Goal: Task Accomplishment & Management: Complete application form

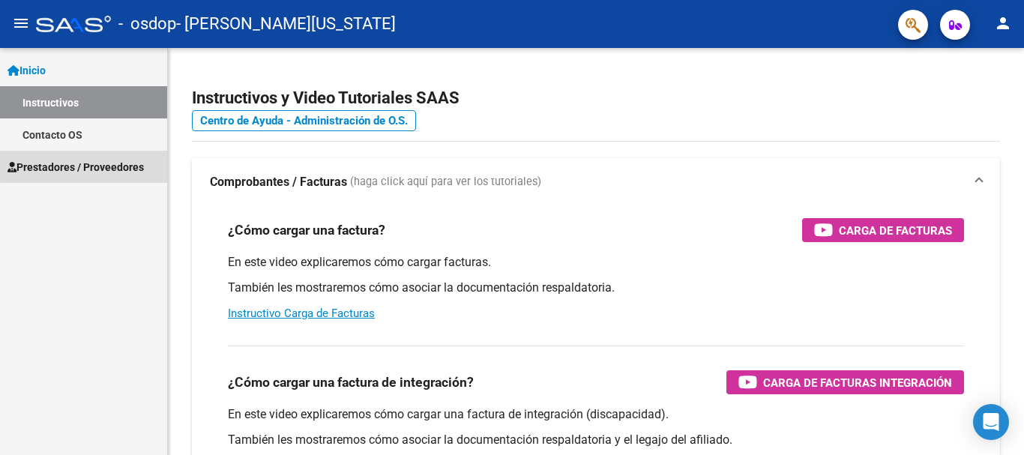
click at [130, 166] on span "Prestadores / Proveedores" at bounding box center [75, 167] width 136 height 16
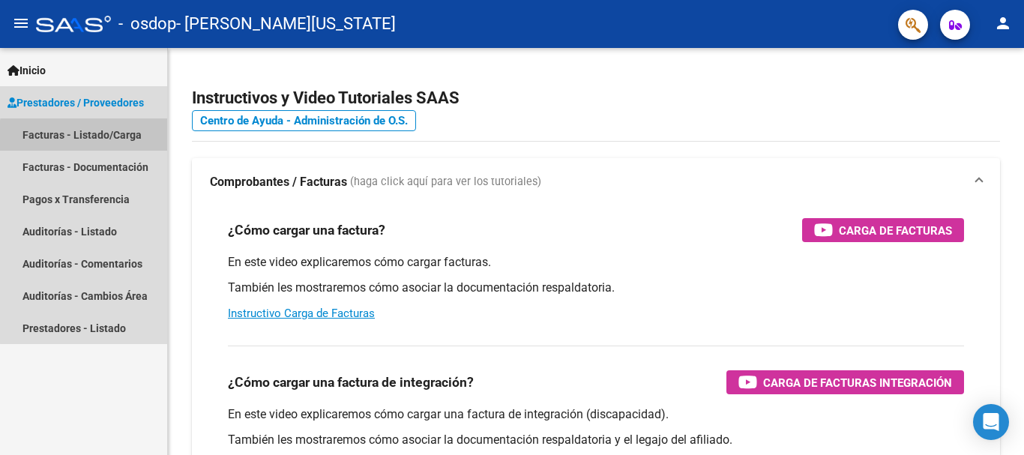
click at [109, 138] on link "Facturas - Listado/Carga" at bounding box center [83, 134] width 167 height 32
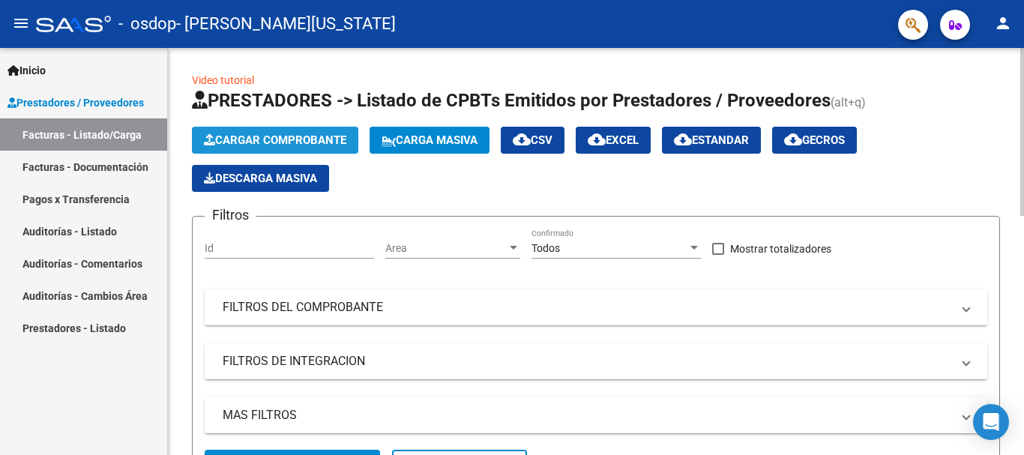
click at [231, 141] on span "Cargar Comprobante" at bounding box center [275, 139] width 142 height 13
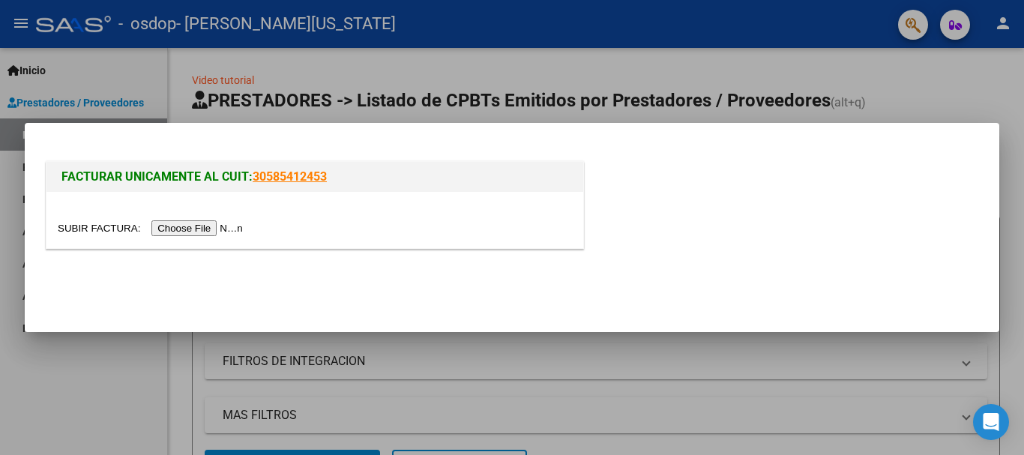
click at [221, 232] on input "file" at bounding box center [153, 228] width 190 height 16
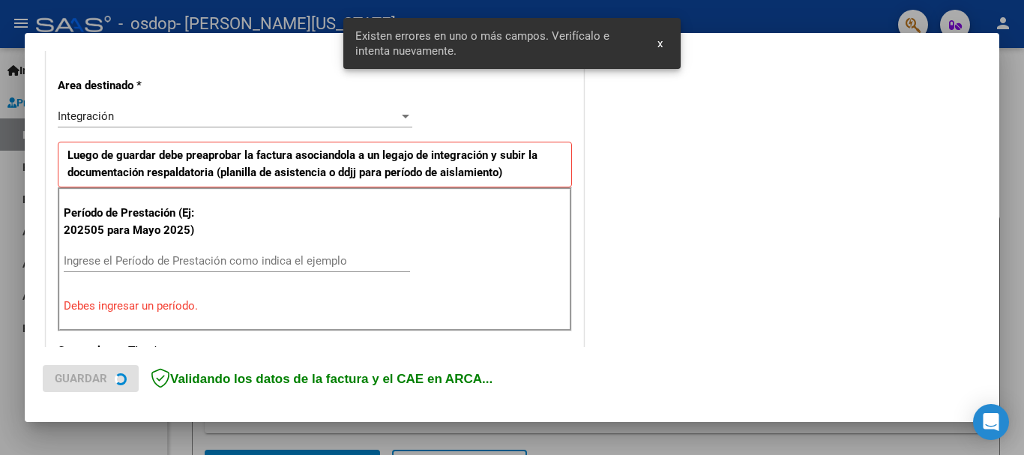
scroll to position [346, 0]
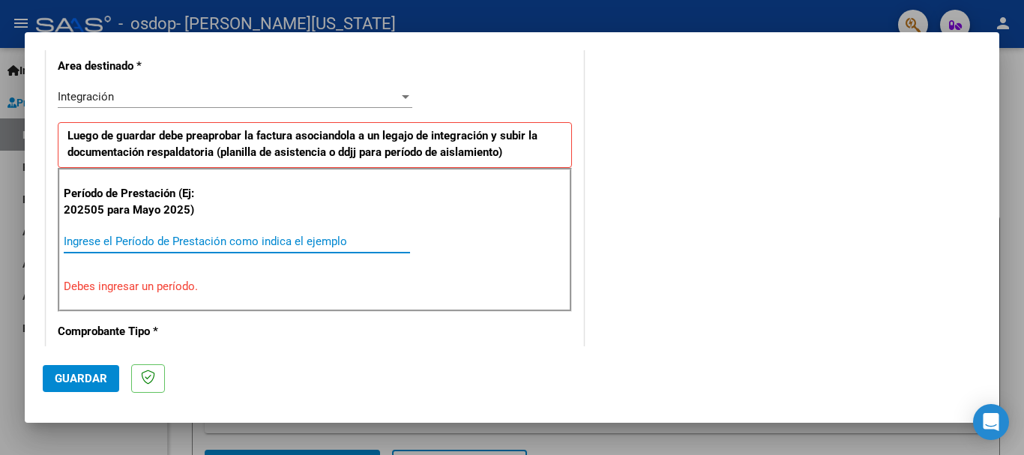
click at [175, 241] on input "Ingrese el Período de Prestación como indica el ejemplo" at bounding box center [237, 241] width 346 height 13
click at [190, 238] on input "Ingrese el Período de Prestación como indica el ejemplo" at bounding box center [237, 241] width 346 height 13
click at [349, 98] on div "Integración" at bounding box center [228, 96] width 341 height 13
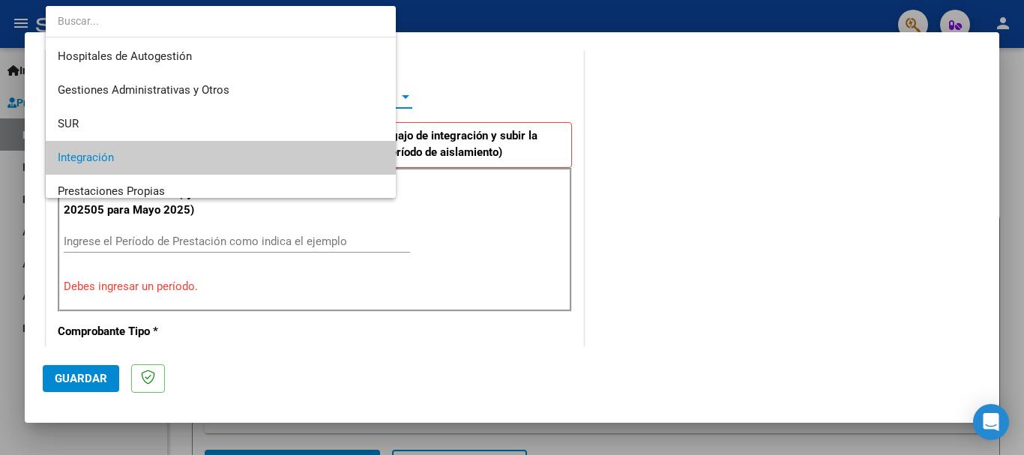
scroll to position [61, 0]
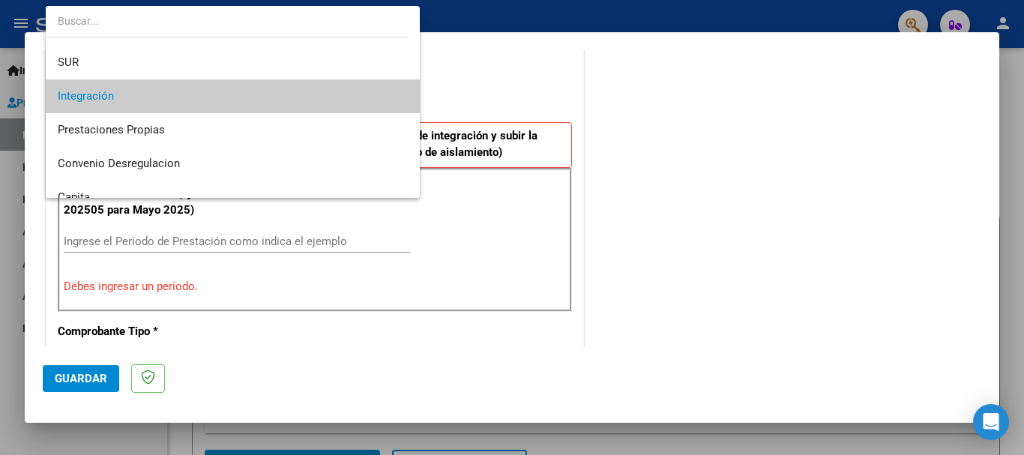
click at [583, 87] on div at bounding box center [512, 227] width 1024 height 455
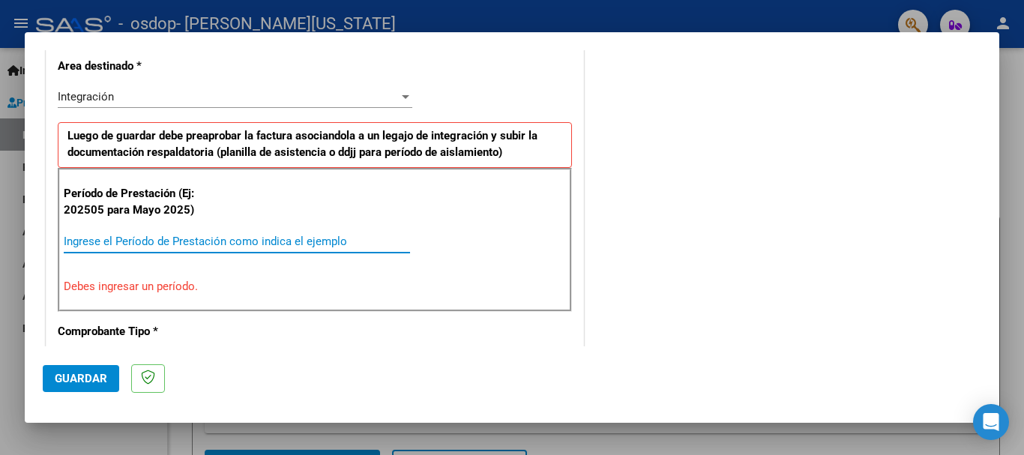
click at [268, 240] on input "Ingrese el Período de Prestación como indica el ejemplo" at bounding box center [237, 241] width 346 height 13
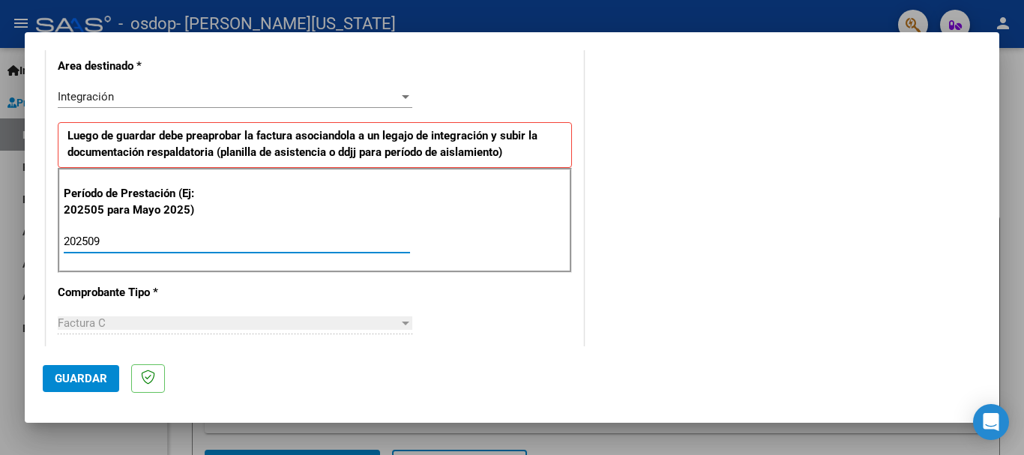
type input "202509"
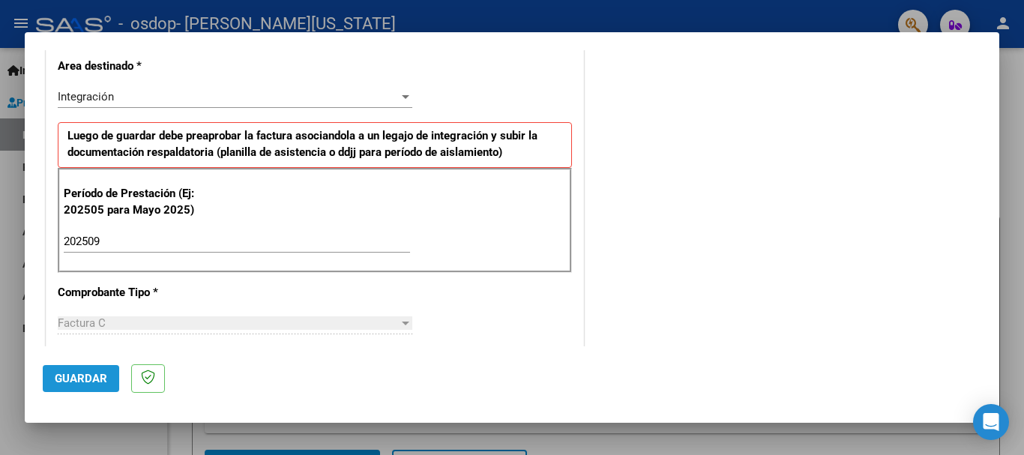
click at [95, 378] on span "Guardar" at bounding box center [81, 378] width 52 height 13
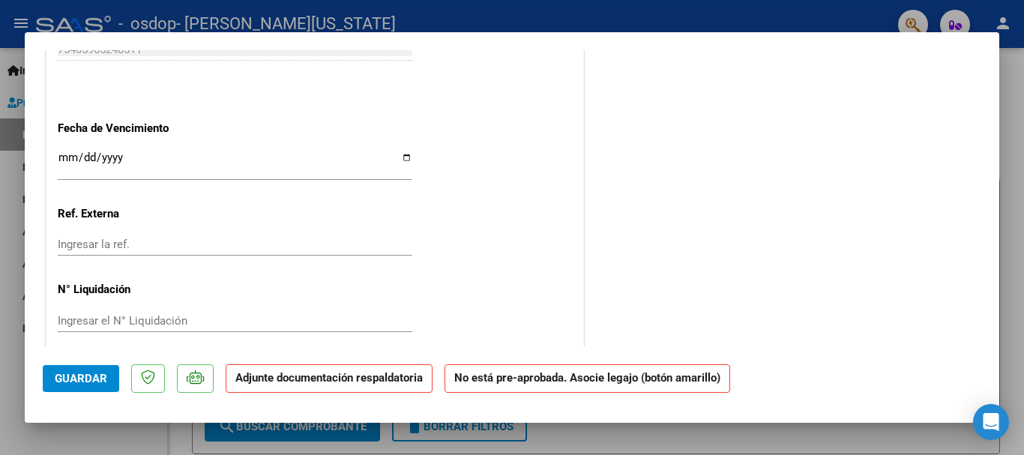
scroll to position [1006, 0]
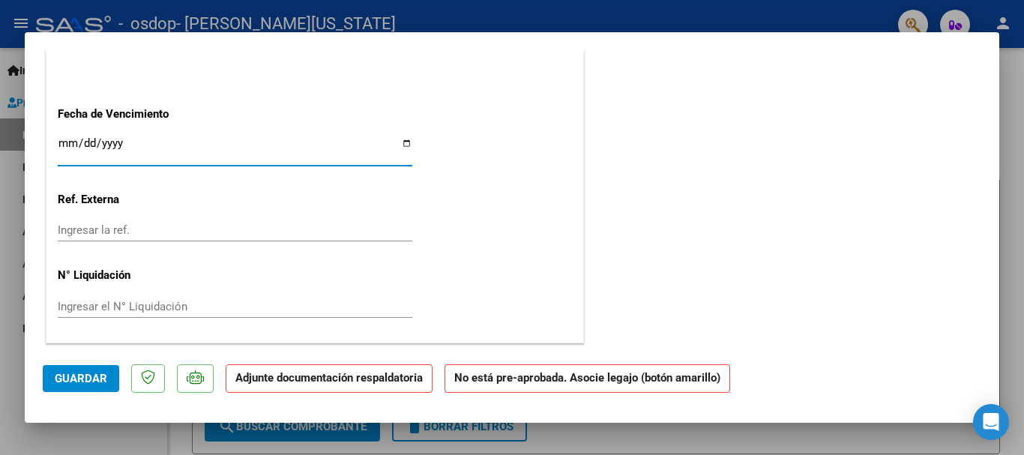
click at [402, 142] on input "Ingresar la fecha" at bounding box center [235, 149] width 354 height 24
type input "[DATE]"
click at [75, 379] on span "Guardar" at bounding box center [81, 378] width 52 height 13
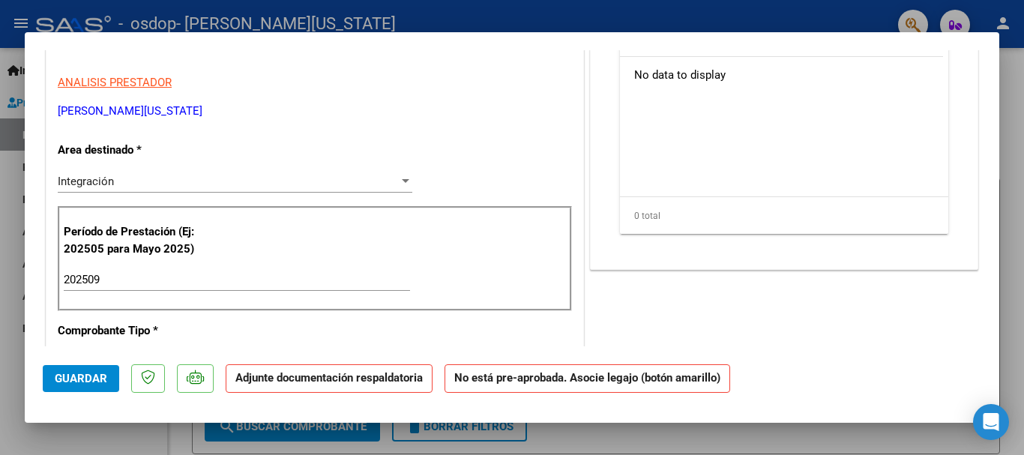
scroll to position [262, 0]
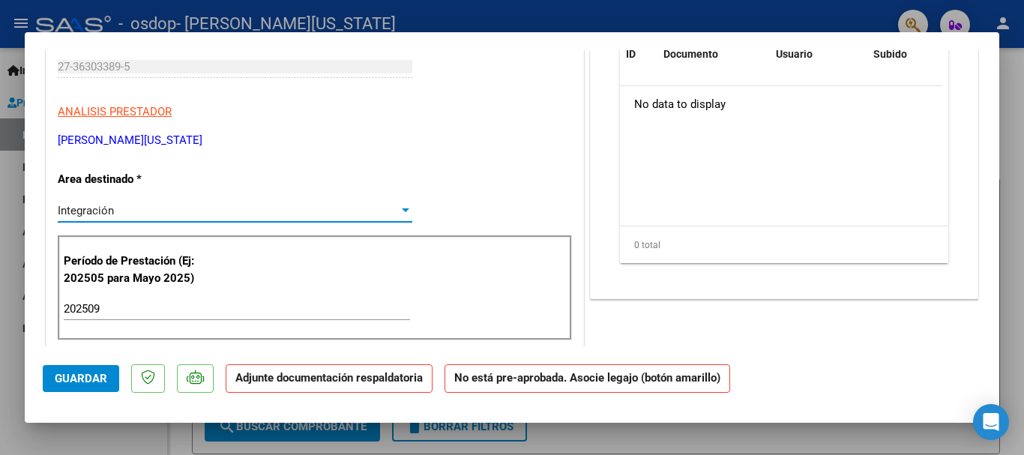
click at [399, 206] on div at bounding box center [405, 211] width 13 height 12
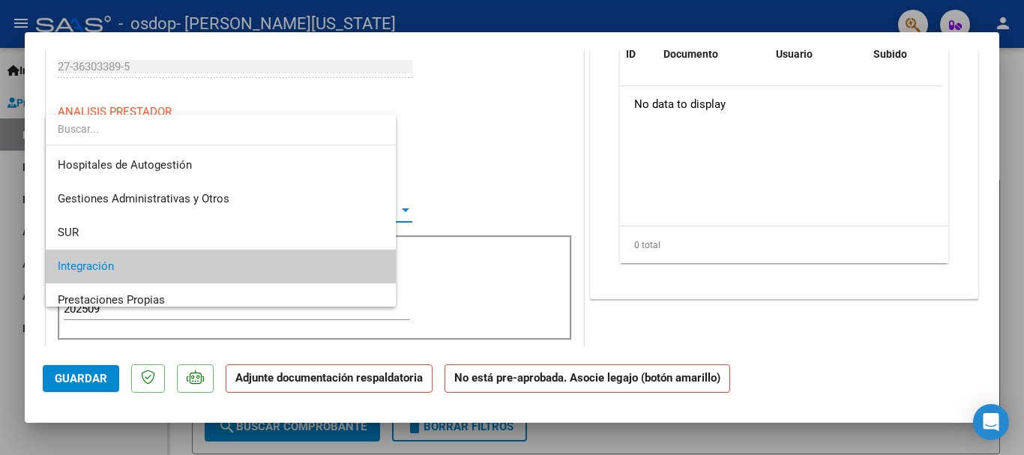
scroll to position [56, 0]
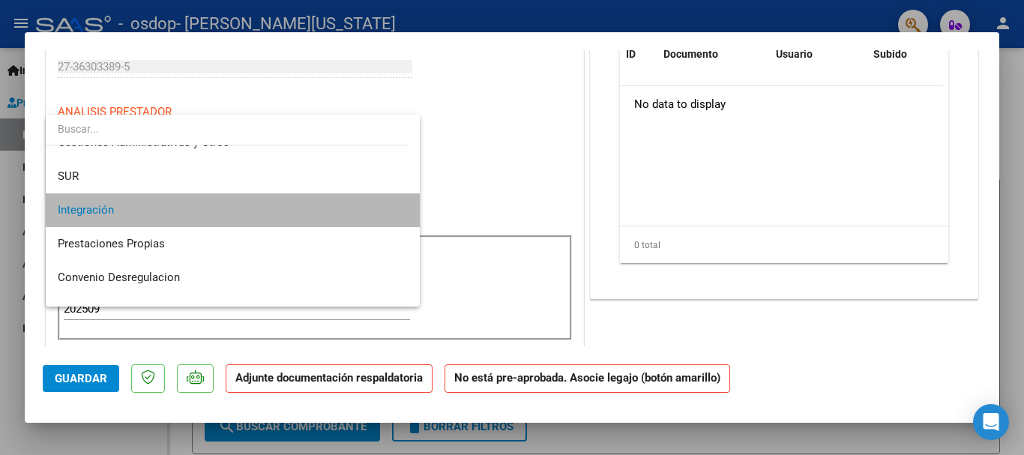
click at [386, 215] on span "Integración" at bounding box center [233, 210] width 350 height 34
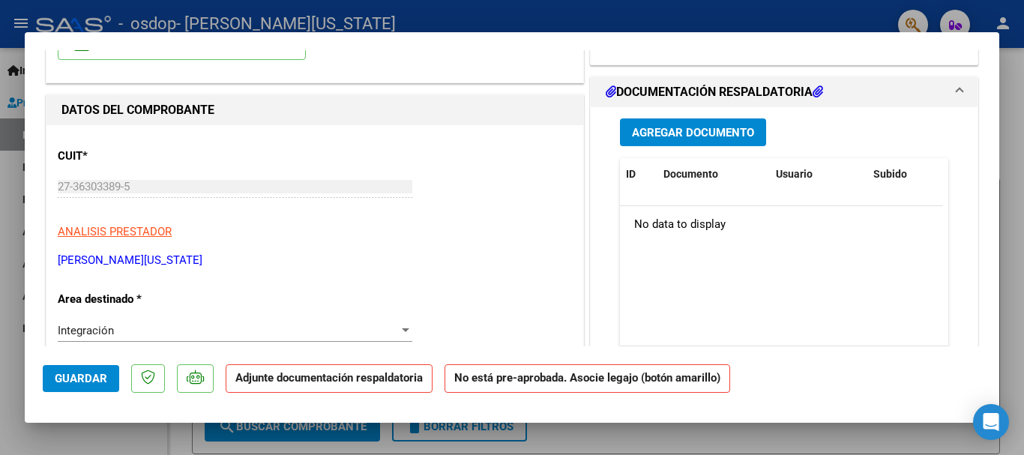
scroll to position [0, 0]
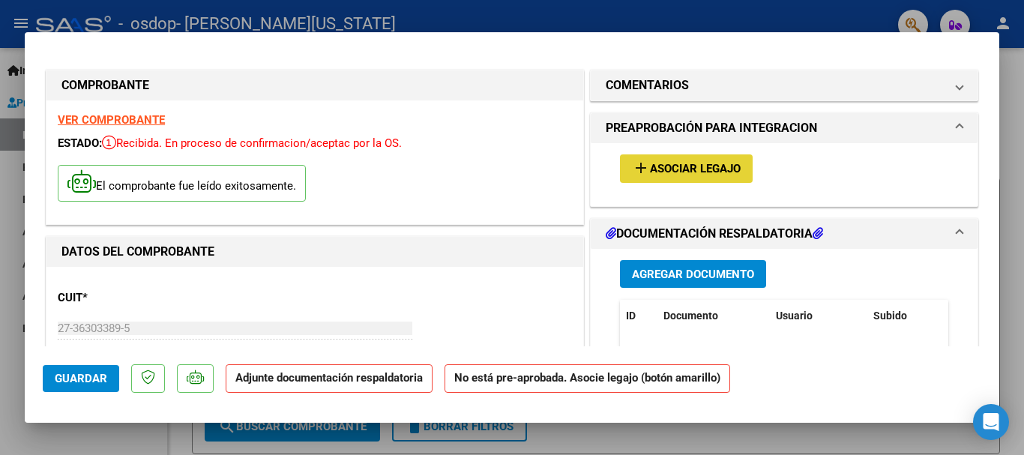
click at [725, 169] on span "Asociar Legajo" at bounding box center [695, 169] width 91 height 13
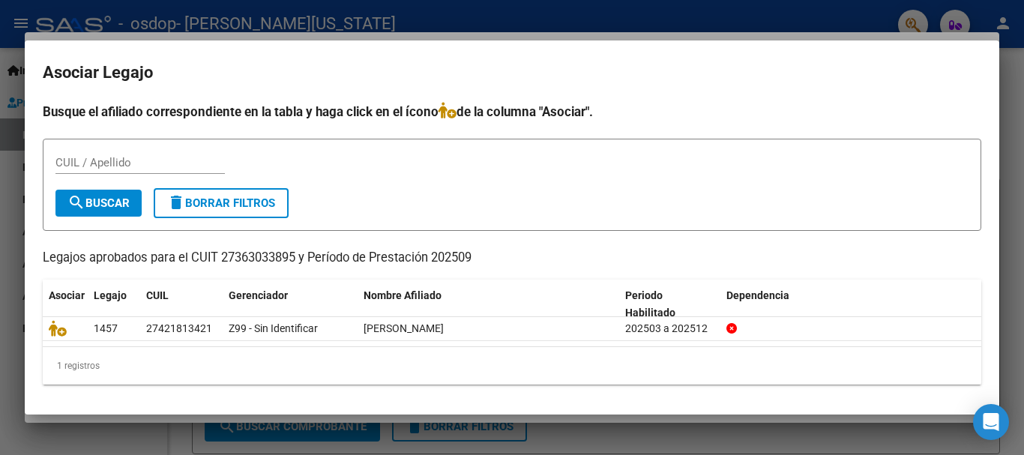
click at [724, 169] on div "CUIL / Apellido" at bounding box center [511, 169] width 913 height 37
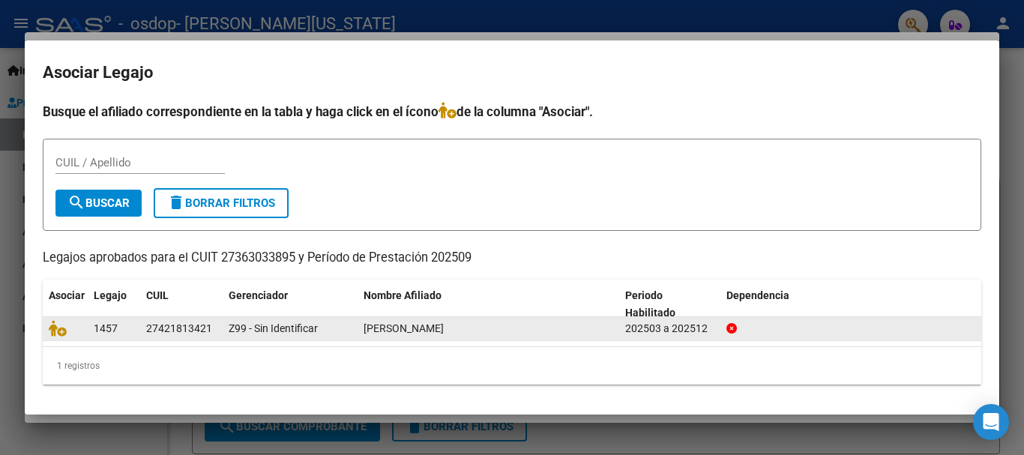
click at [100, 328] on span "1457" at bounding box center [106, 328] width 24 height 12
click at [408, 329] on span "[PERSON_NAME]" at bounding box center [403, 328] width 80 height 12
click at [54, 331] on icon at bounding box center [58, 328] width 18 height 16
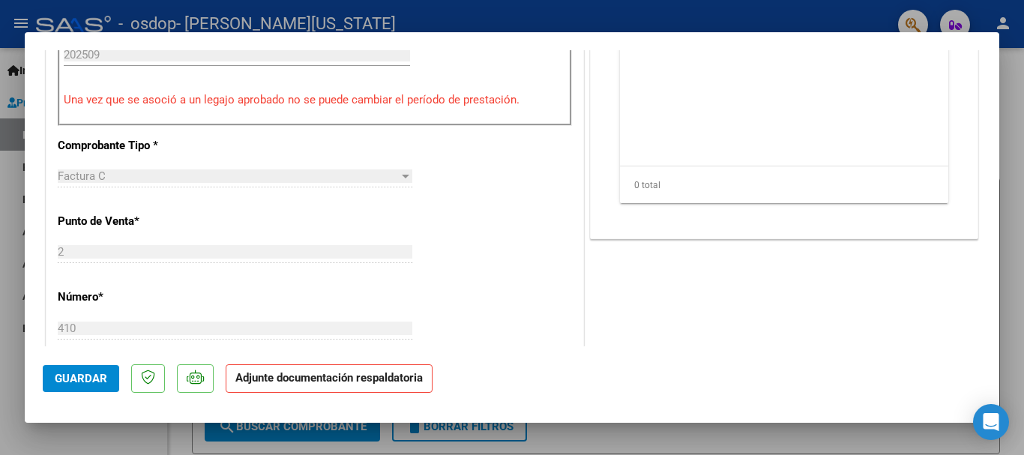
scroll to position [597, 0]
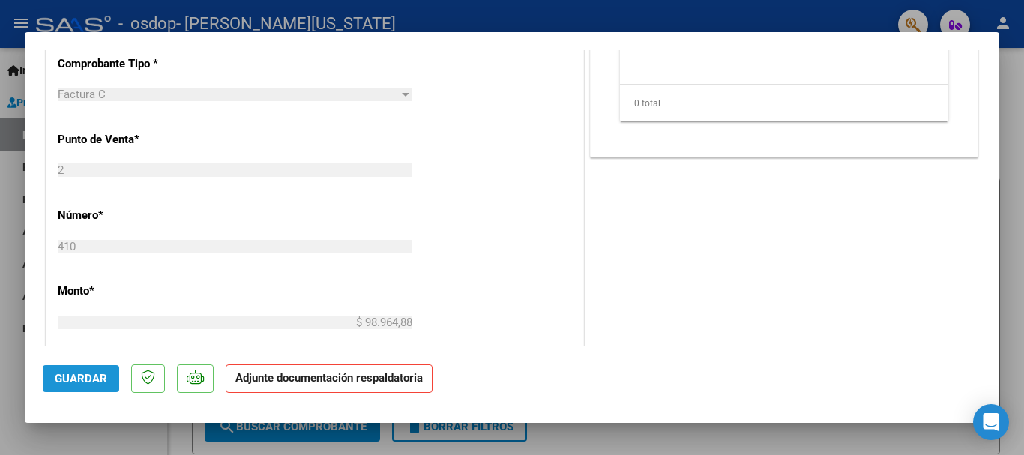
click at [76, 378] on span "Guardar" at bounding box center [81, 378] width 52 height 13
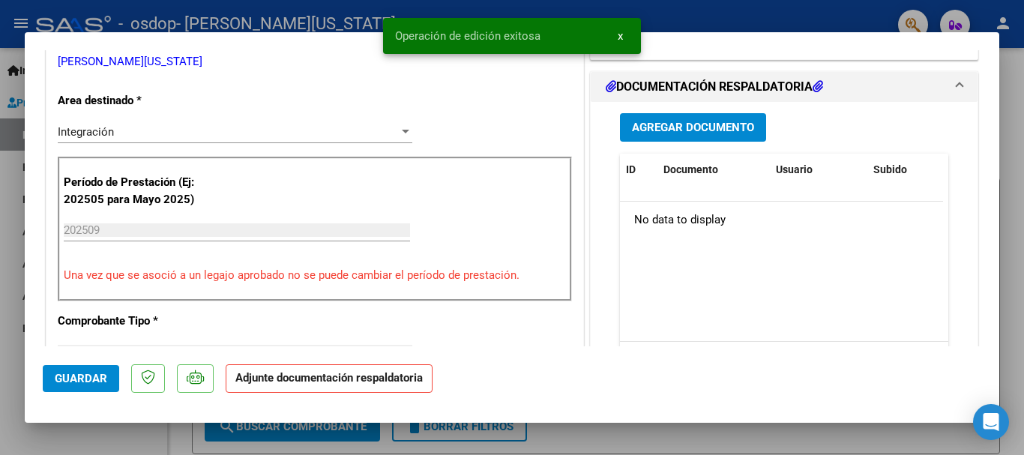
scroll to position [348, 0]
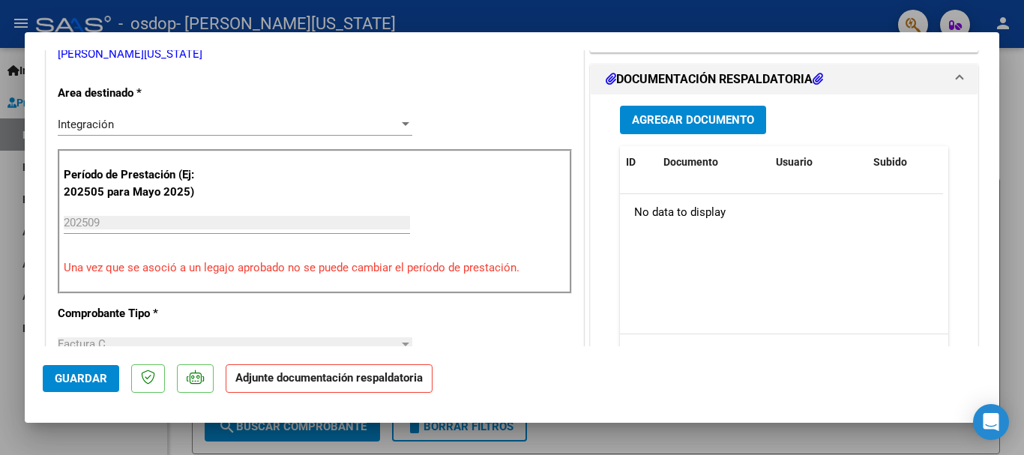
click at [707, 121] on span "Agregar Documento" at bounding box center [693, 120] width 122 height 13
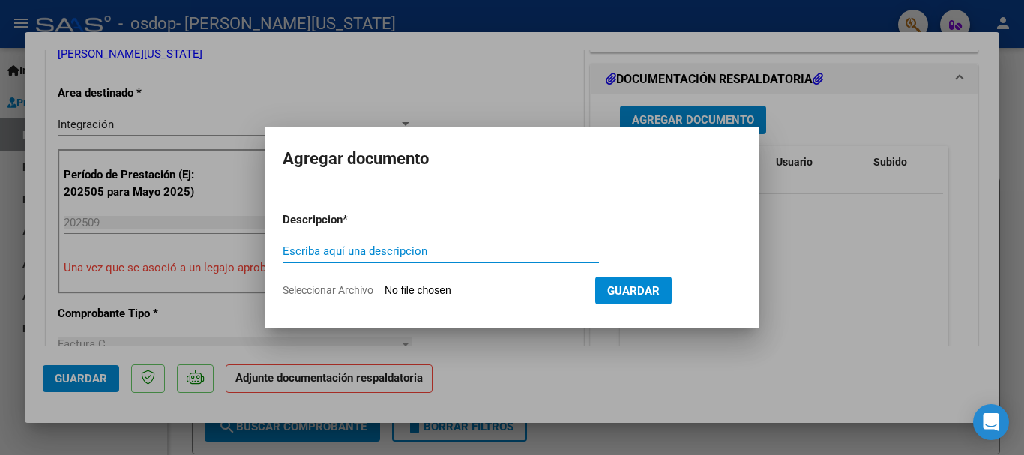
click at [371, 251] on input "Escriba aquí una descripcion" at bounding box center [441, 250] width 316 height 13
type input "PLANILLA DE ASISTENCIA"
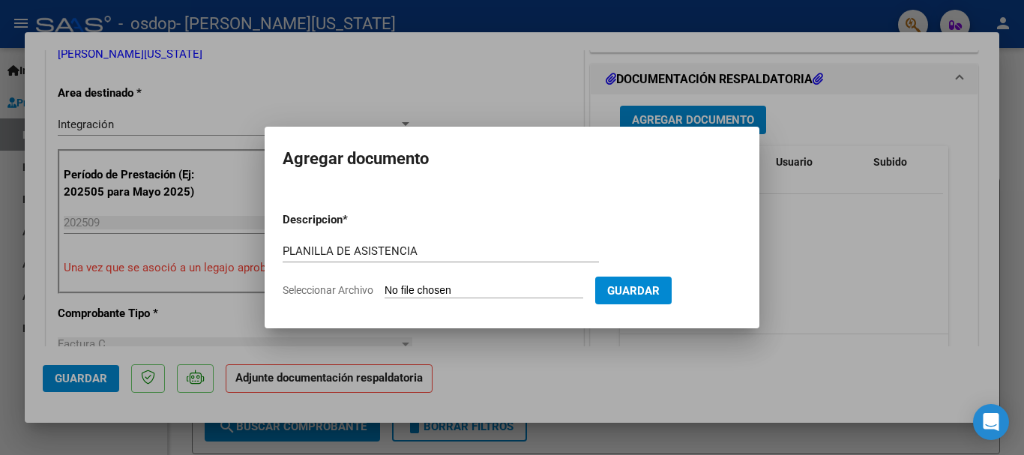
click at [477, 289] on input "Seleccionar Archivo" at bounding box center [483, 291] width 199 height 14
type input "C:\fakepath\ASISTENCIA [PERSON_NAME] SEPTIEMBRE.pdf"
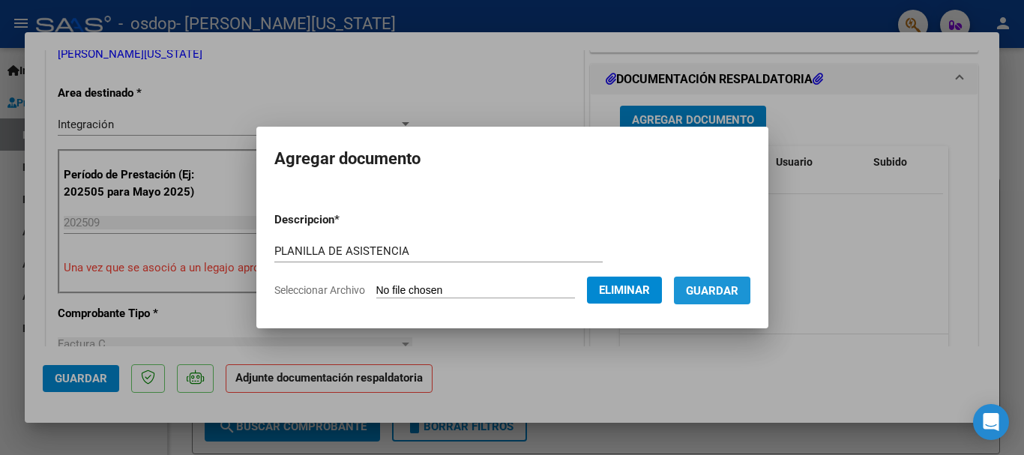
click at [738, 286] on span "Guardar" at bounding box center [712, 290] width 52 height 13
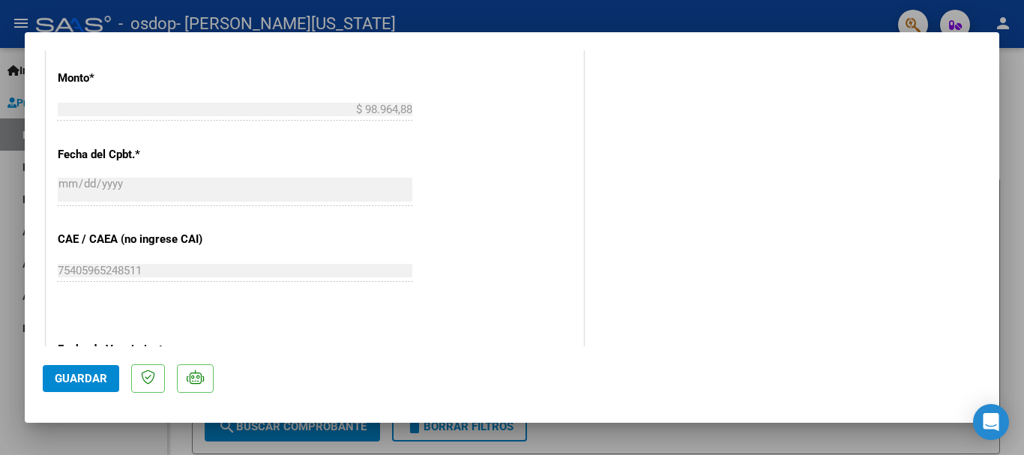
scroll to position [847, 0]
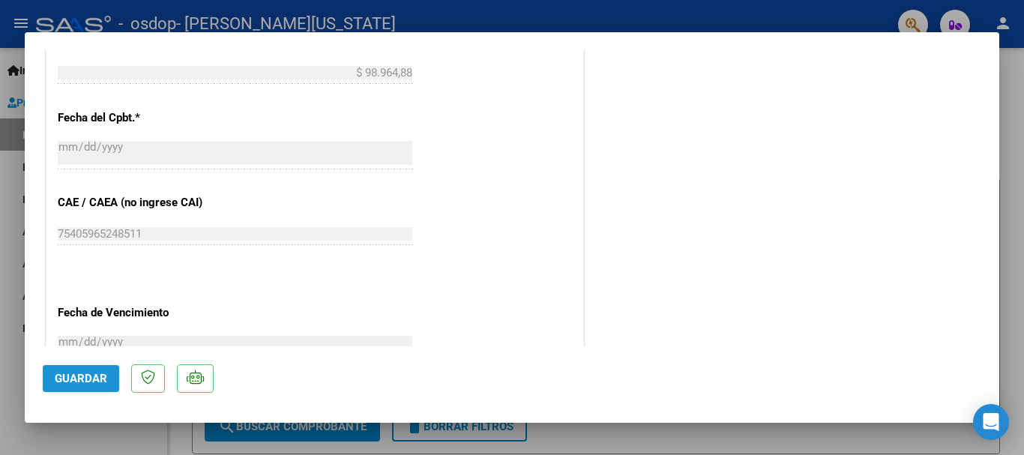
click at [101, 372] on span "Guardar" at bounding box center [81, 378] width 52 height 13
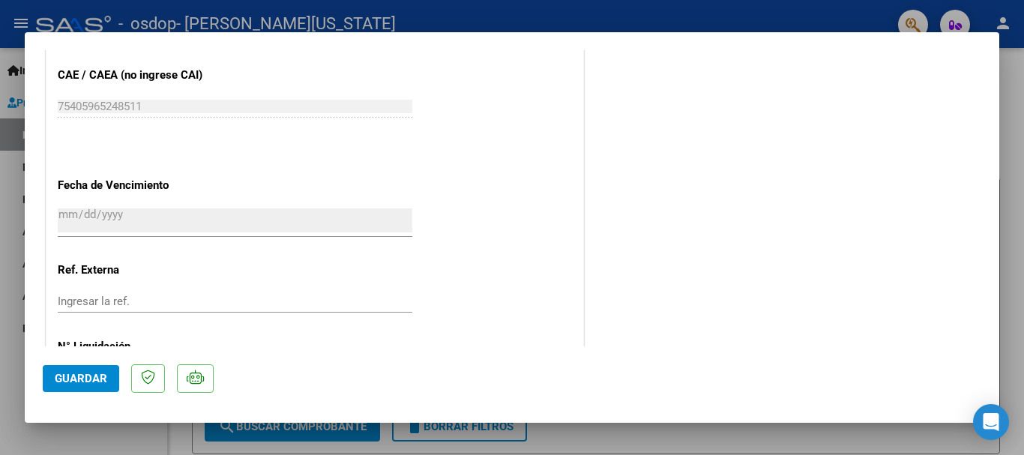
scroll to position [1045, 0]
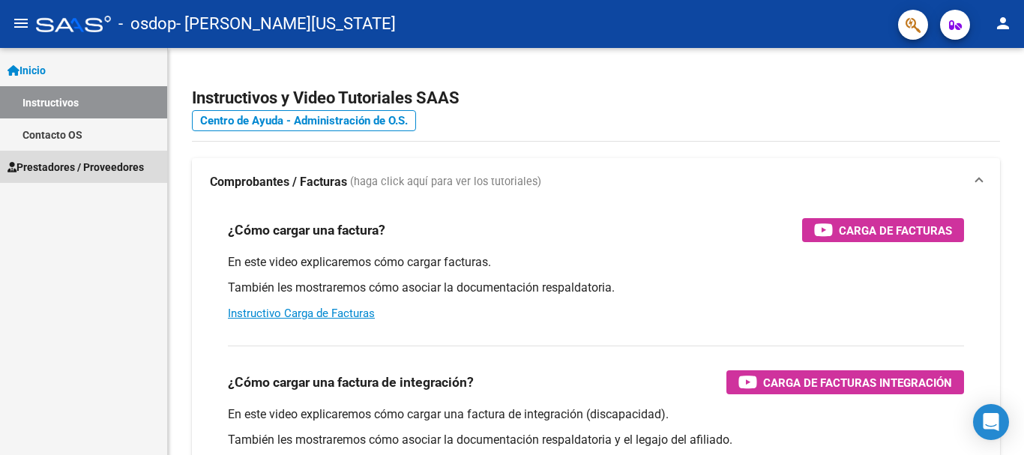
click at [106, 172] on span "Prestadores / Proveedores" at bounding box center [75, 167] width 136 height 16
click at [110, 167] on span "Prestadores / Proveedores" at bounding box center [75, 167] width 136 height 16
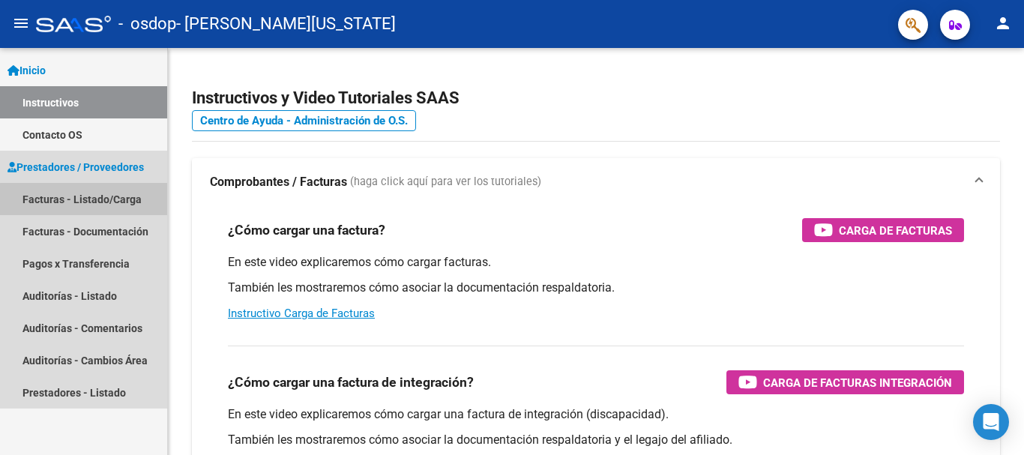
click at [120, 202] on link "Facturas - Listado/Carga" at bounding box center [83, 199] width 167 height 32
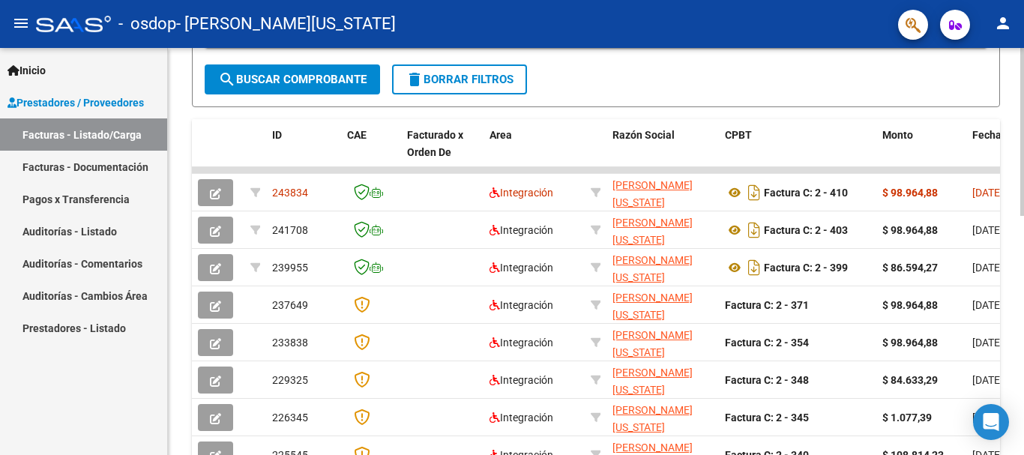
scroll to position [389, 0]
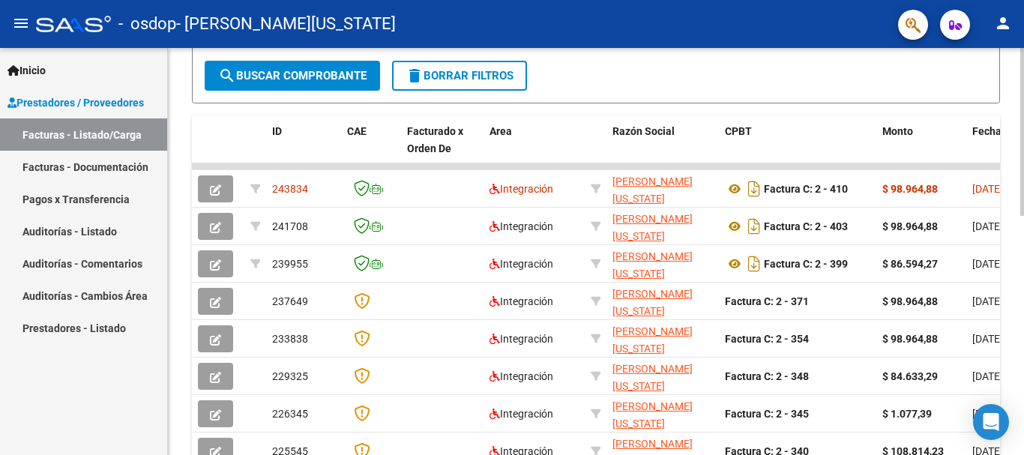
click at [1017, 311] on div "Video tutorial PRESTADORES -> Listado de CPBTs Emitidos por Prestadores / Prove…" at bounding box center [598, 147] width 860 height 977
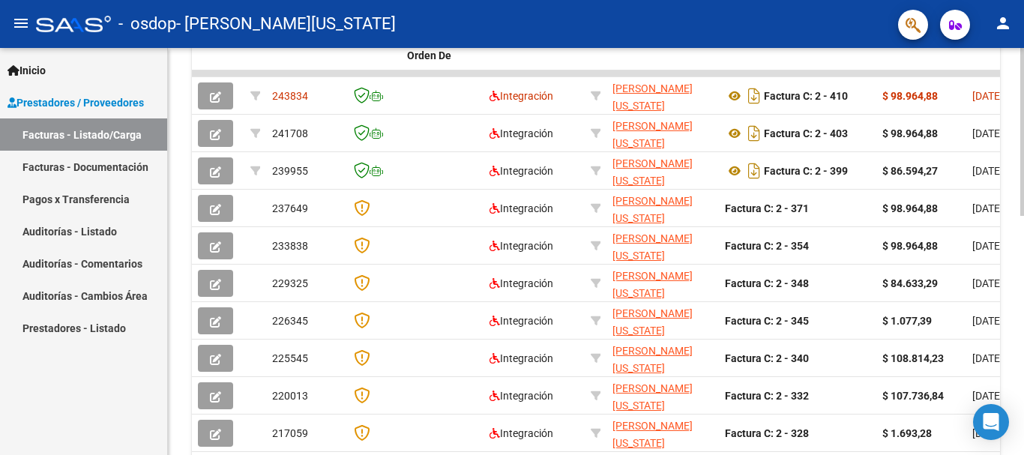
scroll to position [582, 0]
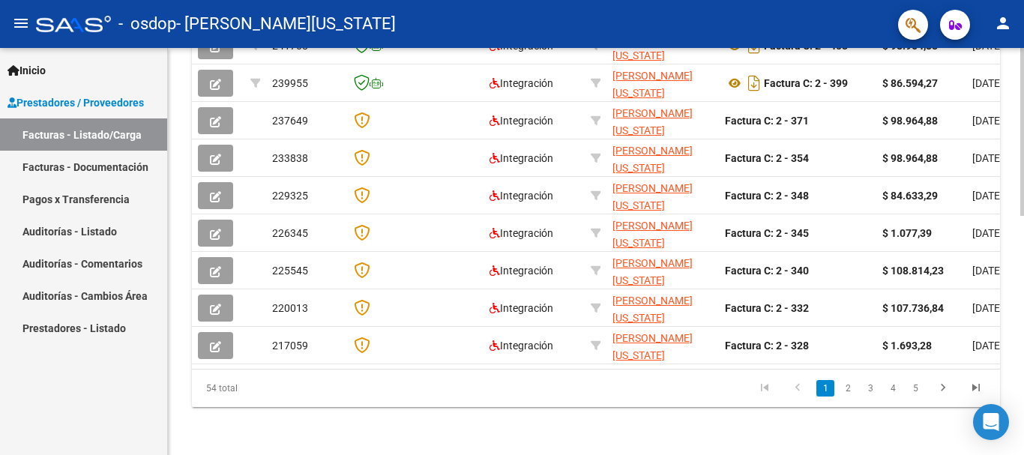
click at [1021, 446] on div at bounding box center [1022, 371] width 4 height 168
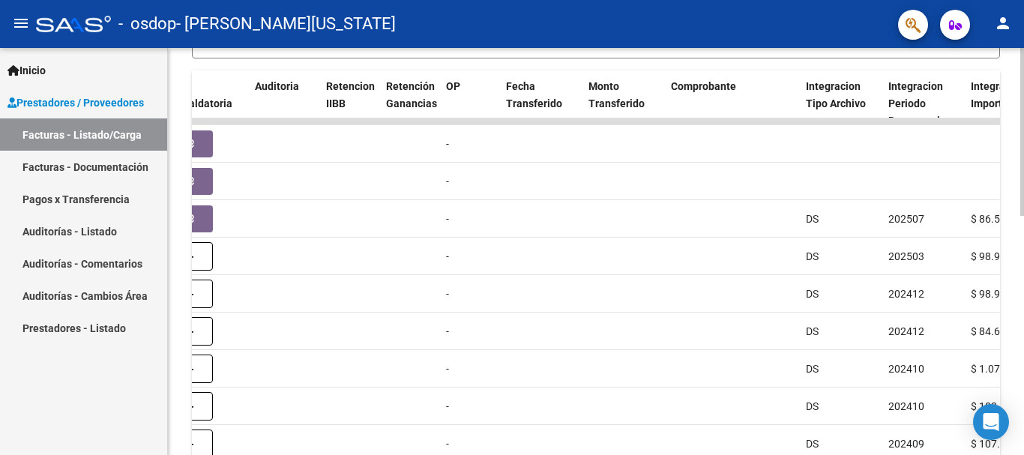
scroll to position [432, 0]
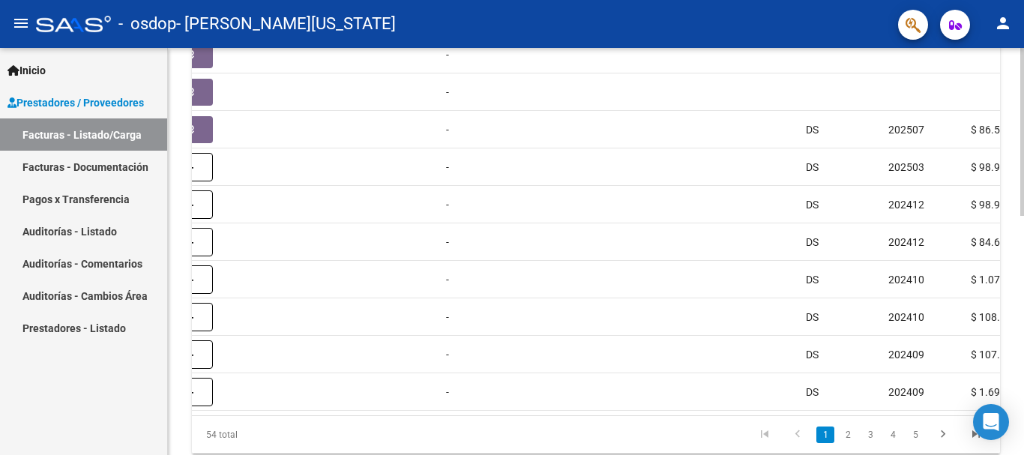
click at [1018, 310] on div "Video tutorial PRESTADORES -> Listado de CPBTs Emitidos por Prestadores / Prove…" at bounding box center [598, 13] width 860 height 977
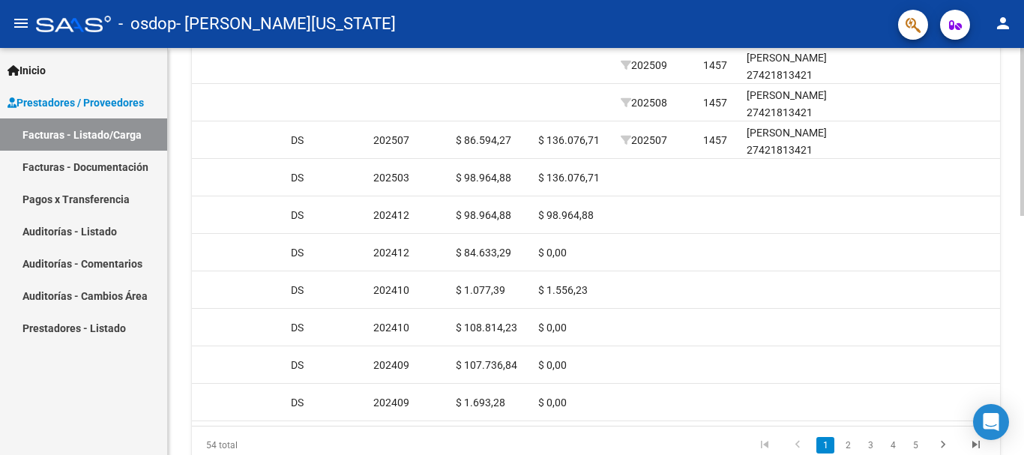
scroll to position [524, 0]
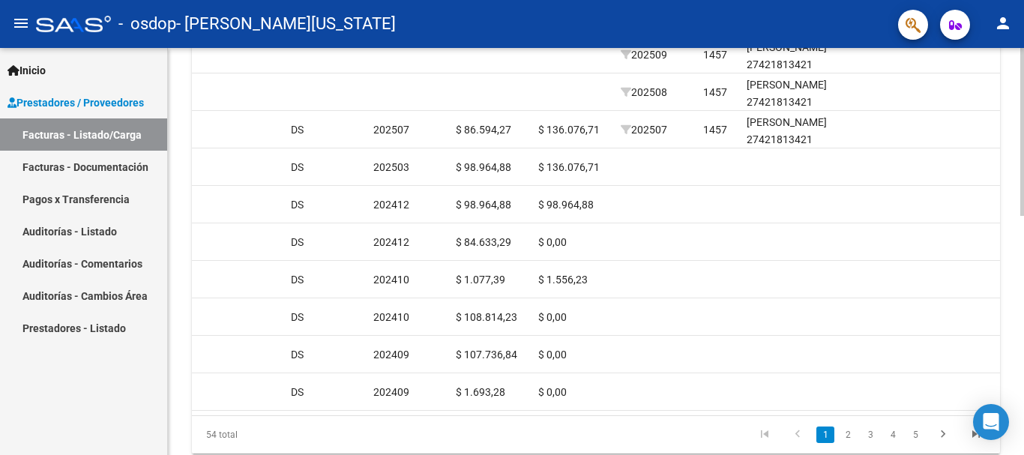
click at [1017, 336] on div "Video tutorial PRESTADORES -> Listado de CPBTs Emitidos por Prestadores / Prove…" at bounding box center [598, 13] width 860 height 977
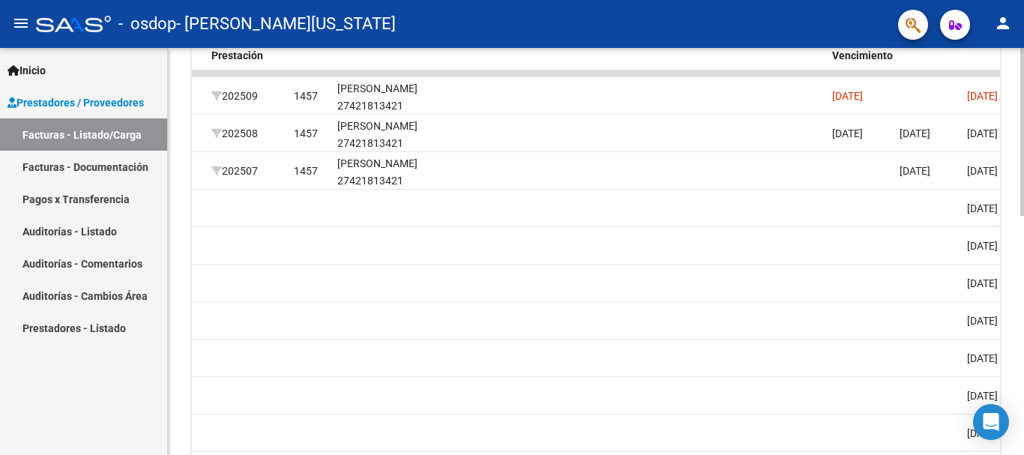
scroll to position [484, 0]
click at [1016, 328] on div "Video tutorial PRESTADORES -> Listado de CPBTs Emitidos por Prestadores / Prove…" at bounding box center [598, 52] width 860 height 977
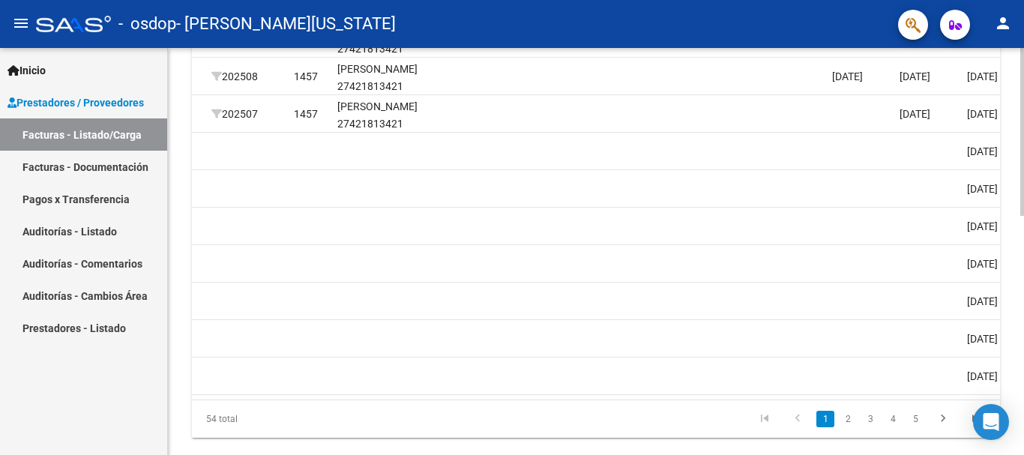
click at [1021, 310] on div at bounding box center [1022, 358] width 4 height 168
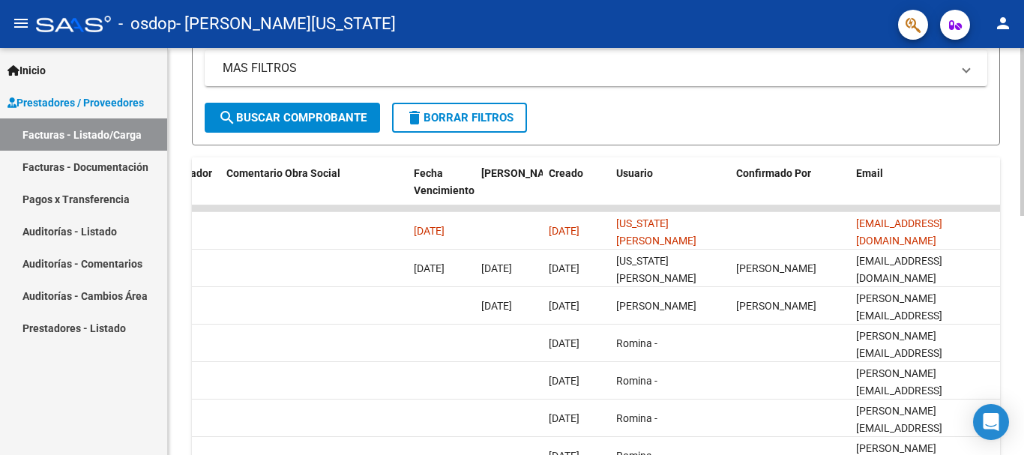
scroll to position [331, 0]
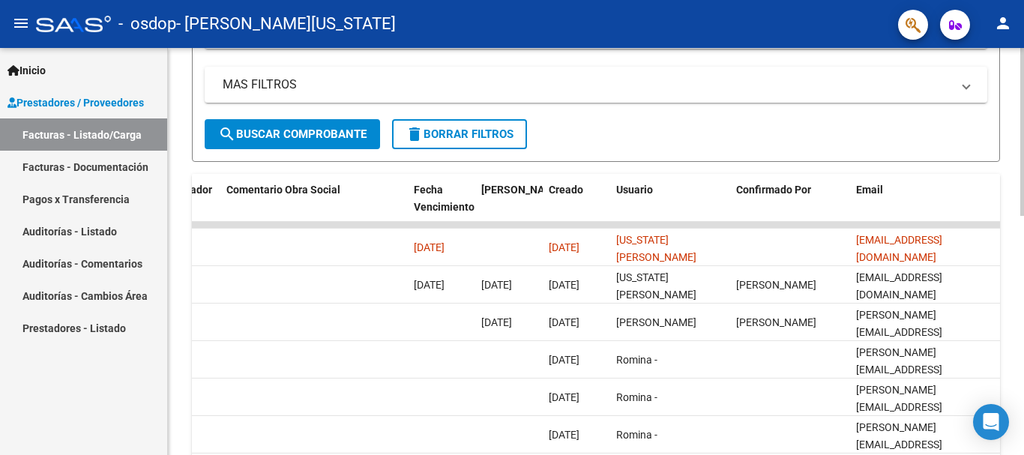
click at [1023, 258] on div at bounding box center [1022, 271] width 4 height 168
